Goal: Communication & Community: Participate in discussion

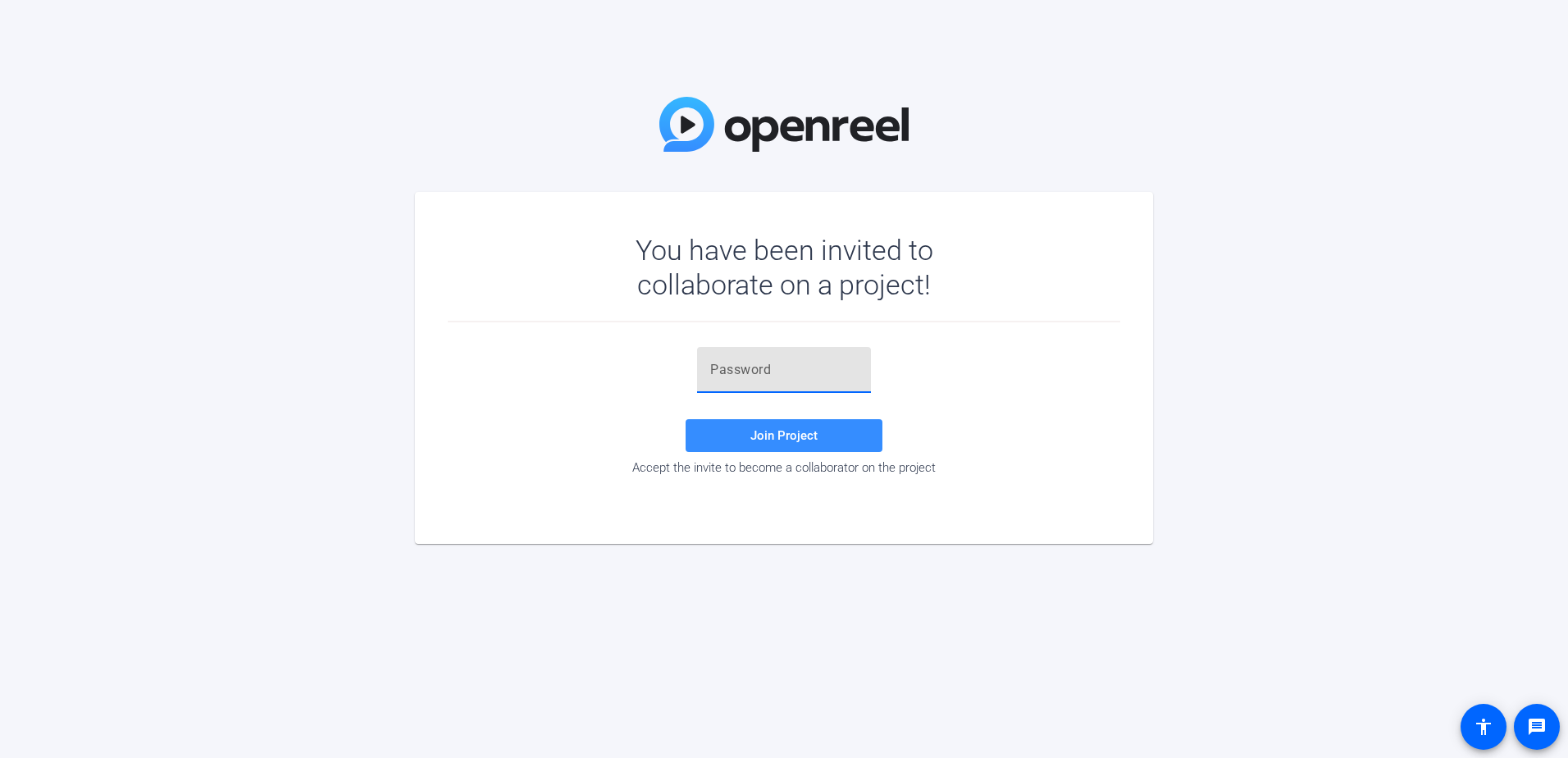
click at [729, 378] on input "text" at bounding box center [784, 369] width 148 height 19
paste input ";Jf&cx"
type input ";Jf&cx"
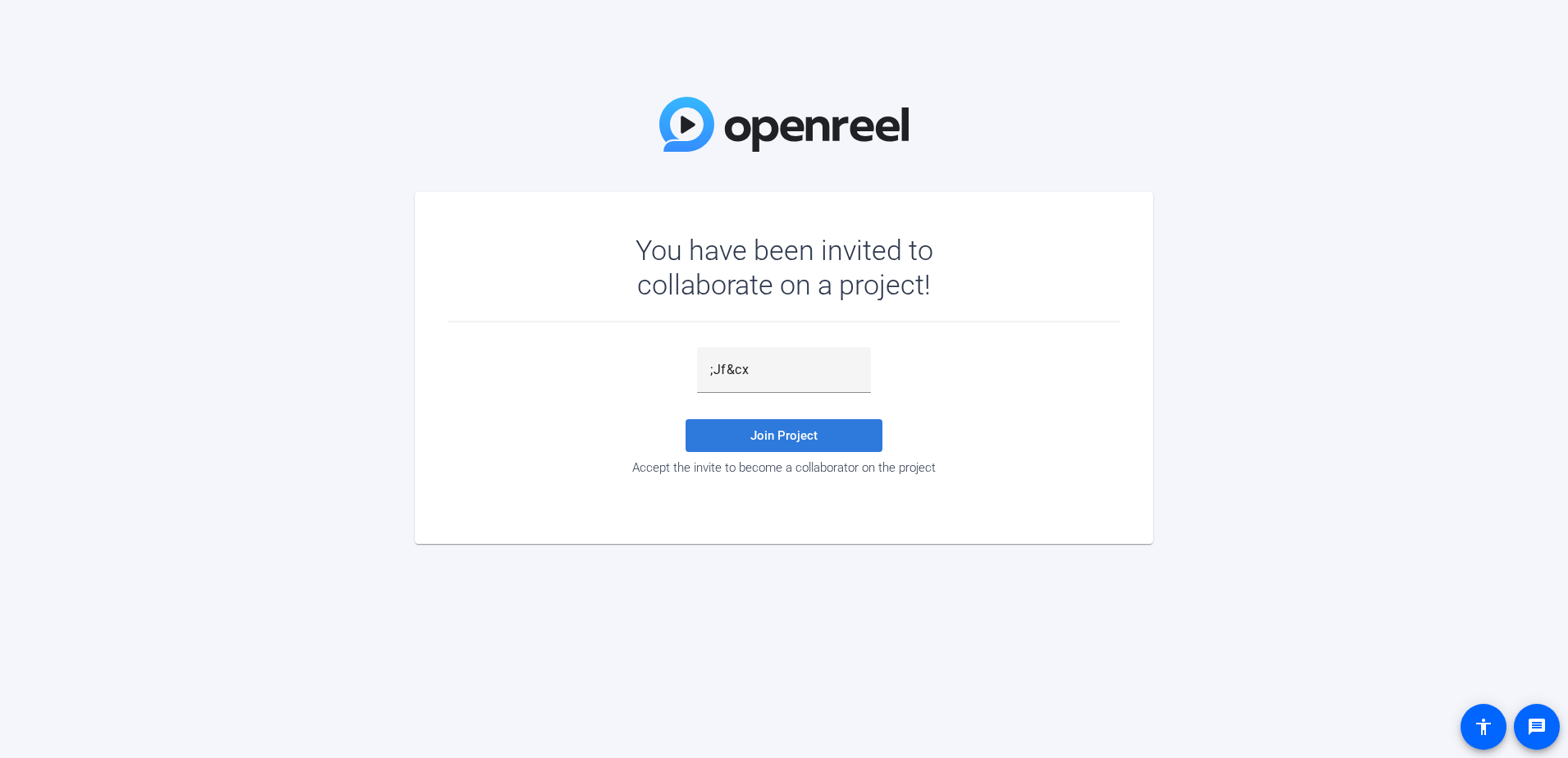
click at [788, 442] on span "Join Project" at bounding box center [784, 435] width 67 height 15
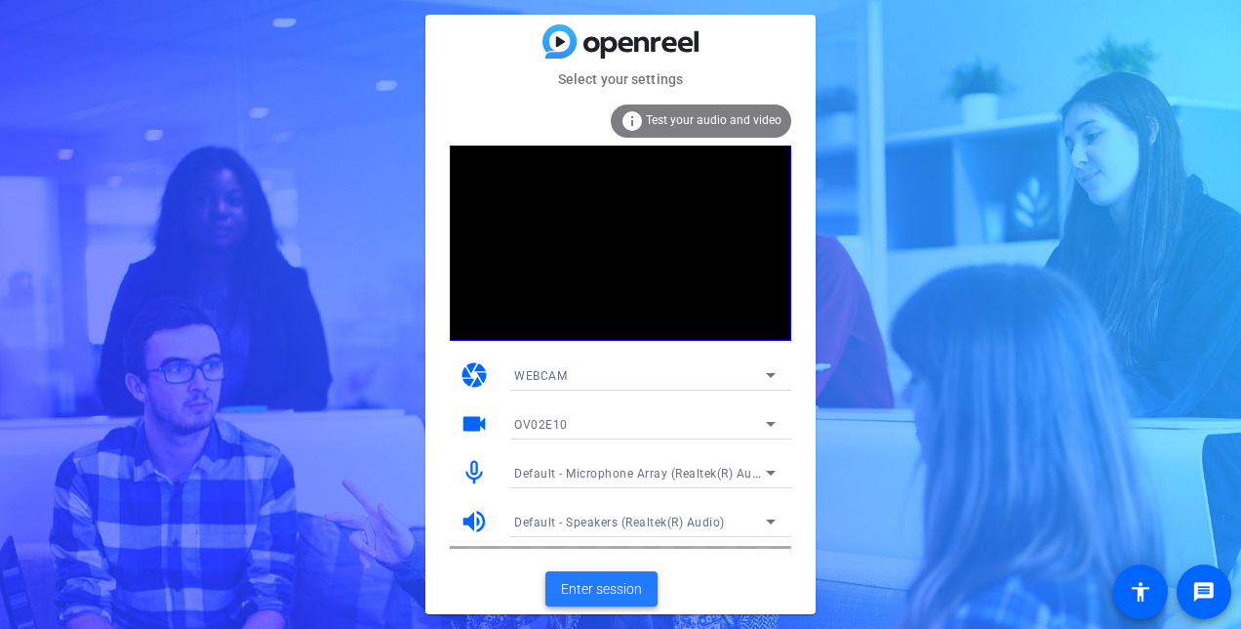
click at [617, 586] on span "Enter session" at bounding box center [601, 589] width 81 height 20
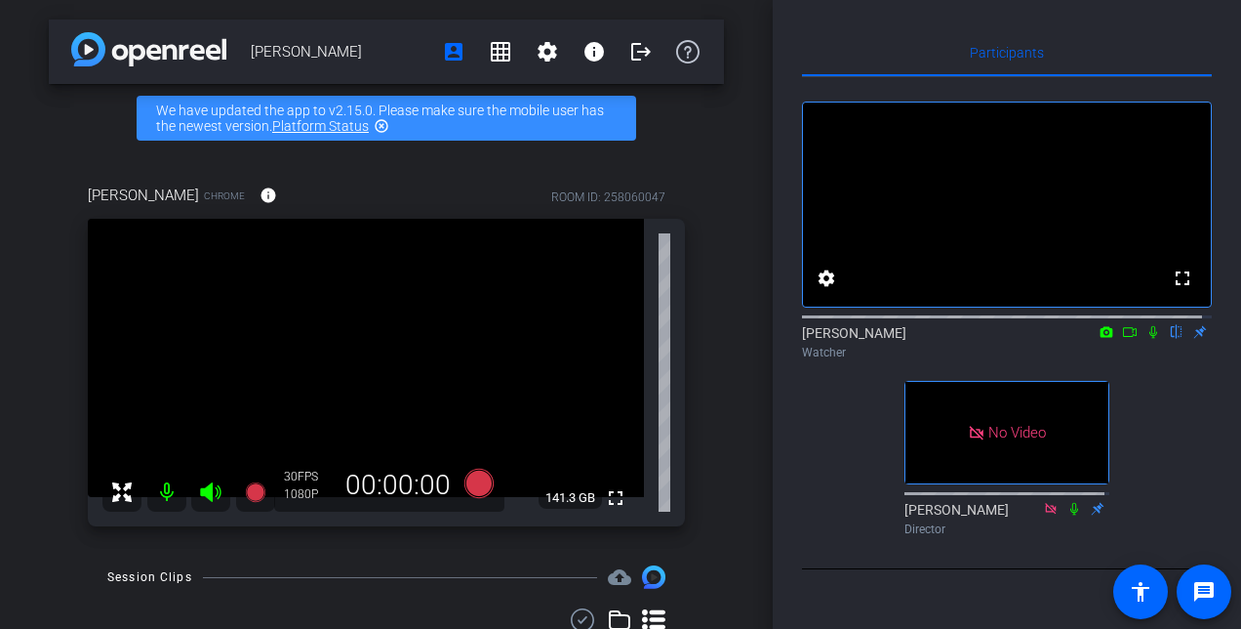
click at [1122, 339] on icon at bounding box center [1130, 332] width 16 height 14
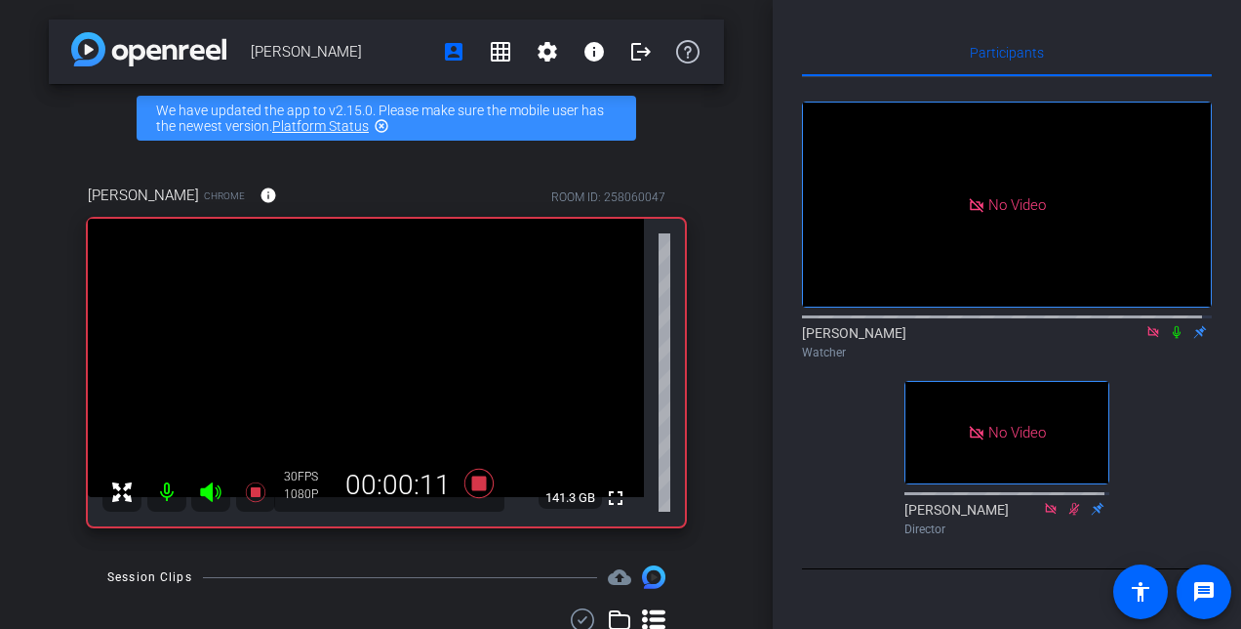
click at [1173, 339] on icon at bounding box center [1177, 332] width 8 height 13
click at [1171, 339] on icon at bounding box center [1177, 332] width 16 height 14
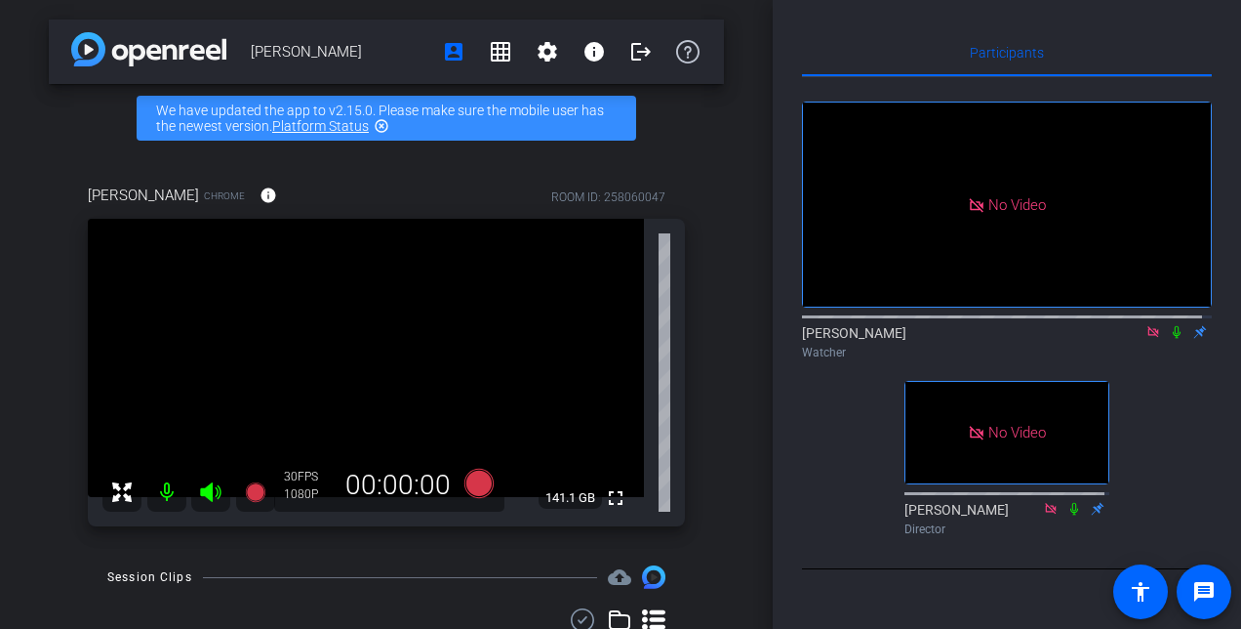
click at [1146, 339] on icon at bounding box center [1154, 332] width 16 height 14
click at [1122, 339] on icon at bounding box center [1130, 332] width 16 height 14
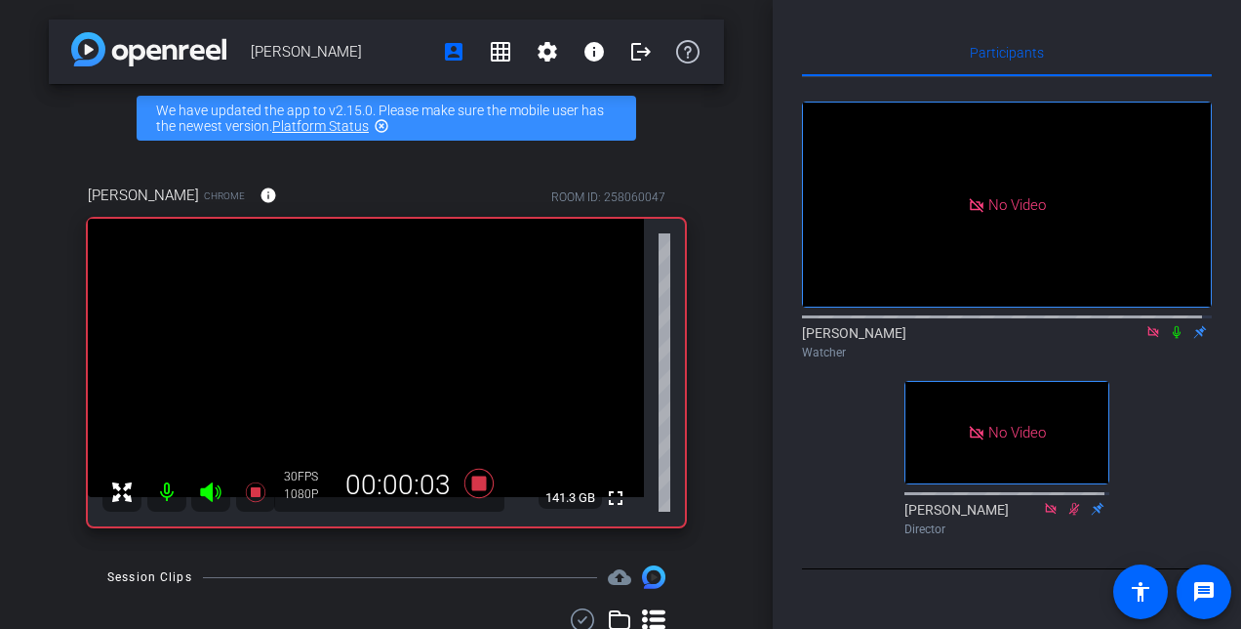
click at [1169, 339] on icon at bounding box center [1177, 332] width 16 height 14
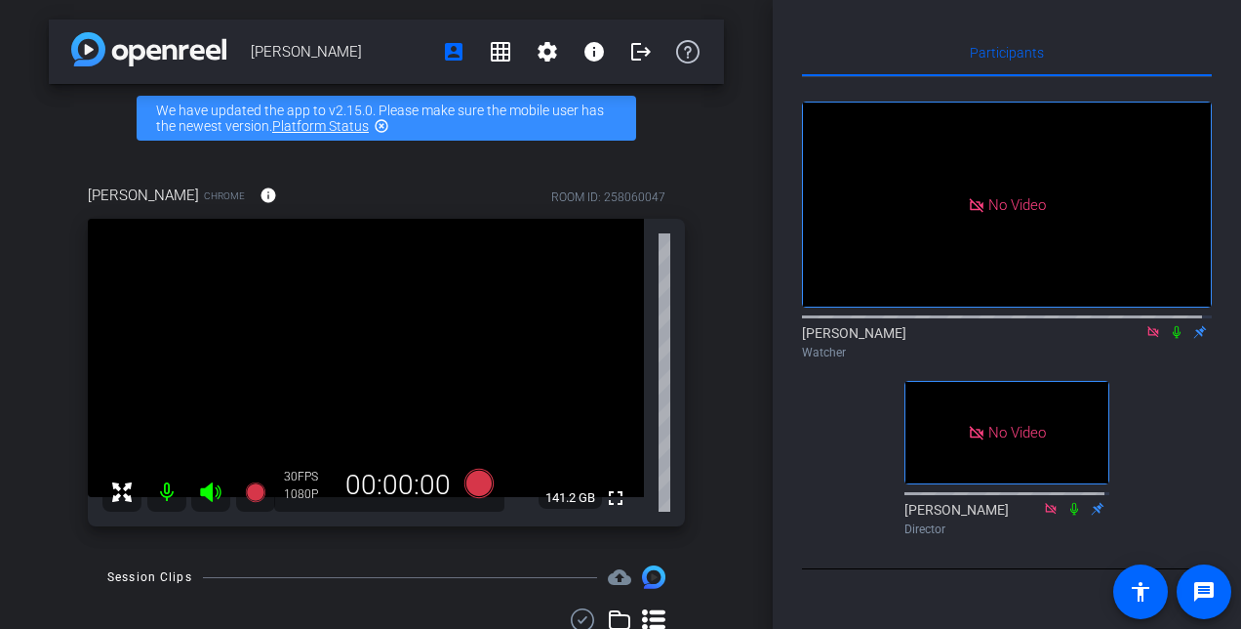
click at [1147, 339] on icon at bounding box center [1154, 332] width 16 height 14
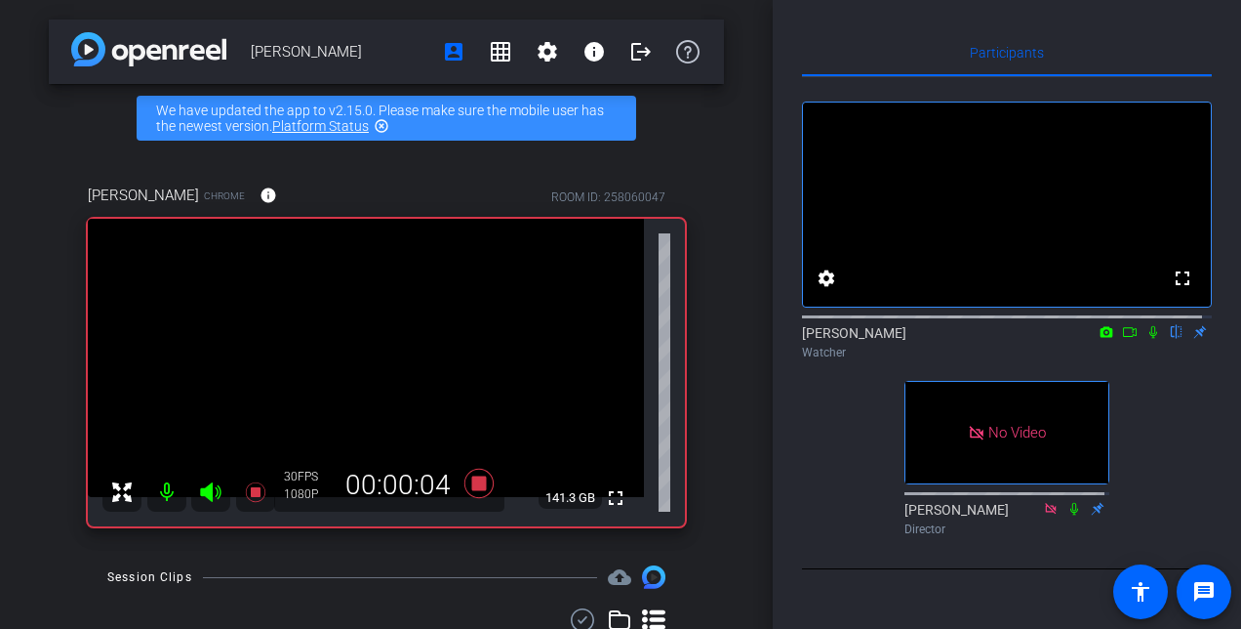
click at [1146, 339] on icon at bounding box center [1154, 332] width 16 height 14
